Goal: Find contact information: Find contact information

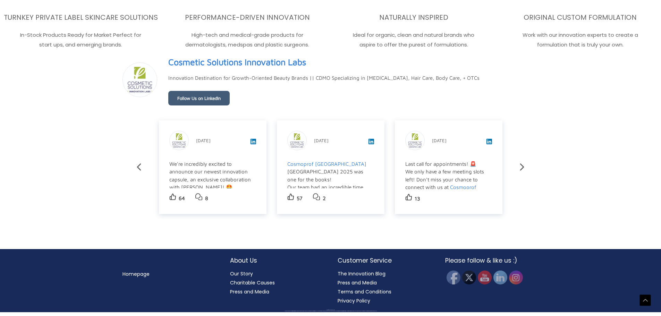
scroll to position [1230, 0]
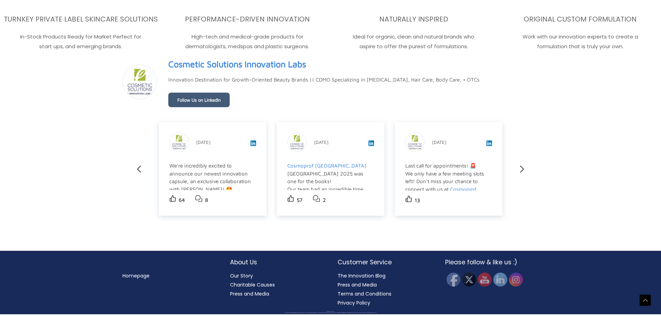
click at [140, 277] on link "Homepage" at bounding box center [136, 276] width 27 height 7
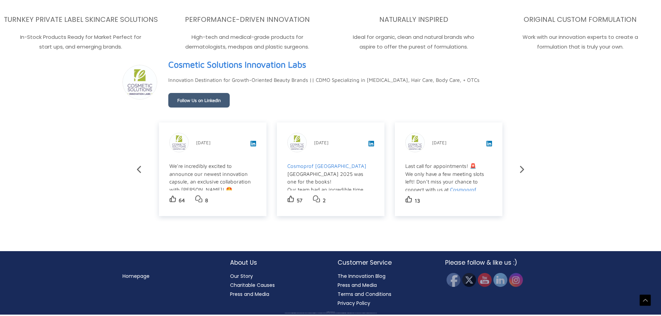
scroll to position [1243, 0]
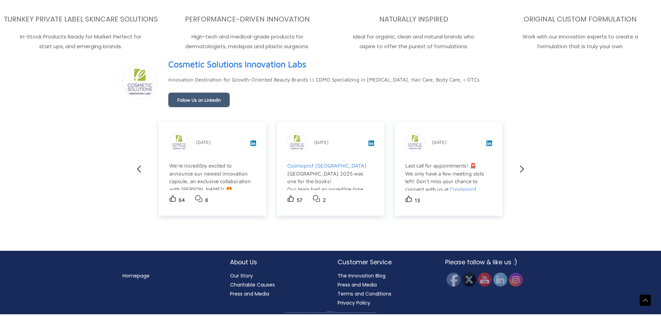
click at [256, 298] on link "Press and Media" at bounding box center [249, 294] width 39 height 7
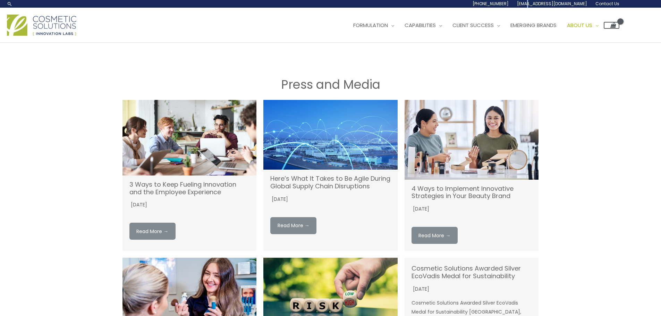
click at [605, 3] on span "Contact Us" at bounding box center [608, 4] width 24 height 6
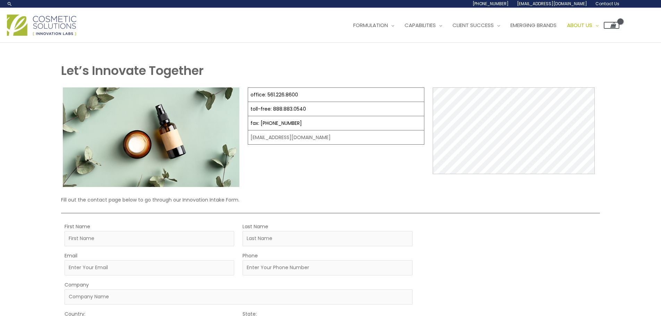
select select
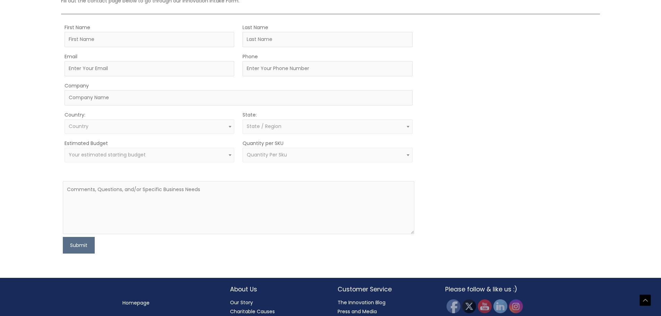
scroll to position [225, 0]
